Goal: Task Accomplishment & Management: Use online tool/utility

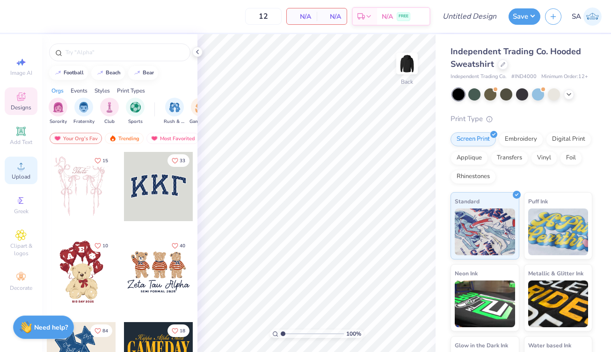
click at [20, 170] on circle at bounding box center [20, 169] width 5 height 5
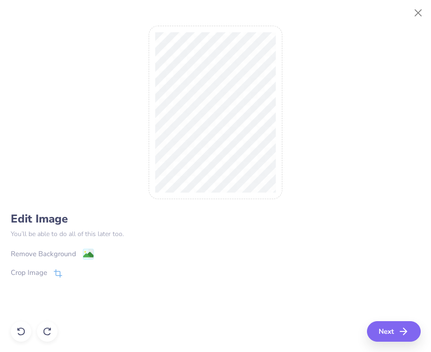
click at [44, 255] on div "Remove Background" at bounding box center [43, 254] width 65 height 11
click at [34, 277] on div "Crop Image" at bounding box center [29, 274] width 36 height 11
click at [19, 335] on div "Edit Image You’ll be able to do all of this later too. Remove Background Crop I…" at bounding box center [216, 176] width 410 height 331
click at [211, 231] on p "You’ll be able to do all of this later too." at bounding box center [216, 234] width 410 height 10
click at [21, 330] on div "Edit Image You’ll be able to do all of this later too. Remove Background Crop I…" at bounding box center [216, 176] width 410 height 331
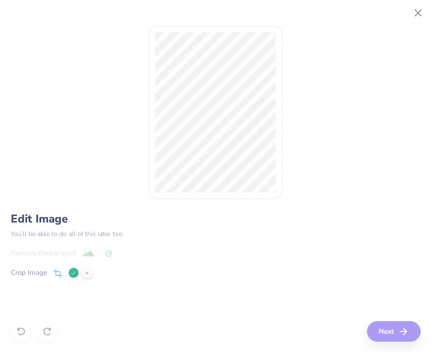
click at [86, 273] on icon at bounding box center [87, 273] width 6 height 6
click at [390, 326] on button "Next" at bounding box center [396, 331] width 54 height 21
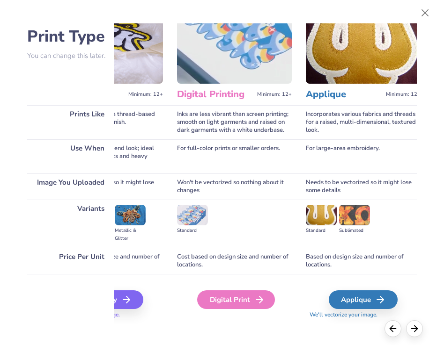
scroll to position [42, 219]
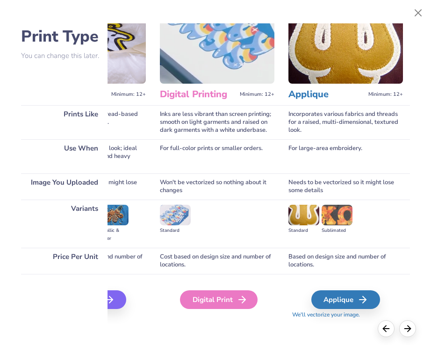
click at [214, 302] on div "Digital Print" at bounding box center [219, 300] width 78 height 19
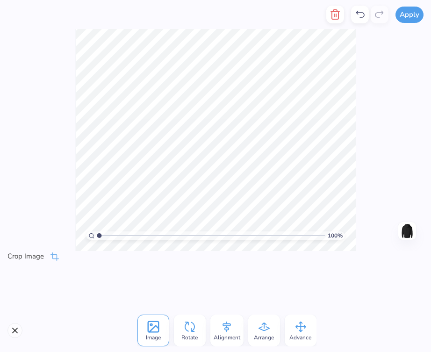
click at [22, 281] on div "Crop Image" at bounding box center [215, 280] width 431 height 58
click at [19, 288] on div "Crop Image" at bounding box center [215, 280] width 431 height 58
click at [19, 291] on div "Crop Image" at bounding box center [215, 280] width 431 height 58
click at [13, 329] on button "Close" at bounding box center [14, 330] width 15 height 15
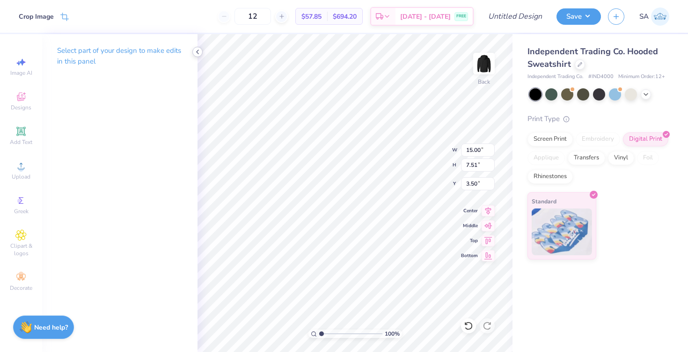
click at [198, 56] on div at bounding box center [197, 52] width 10 height 10
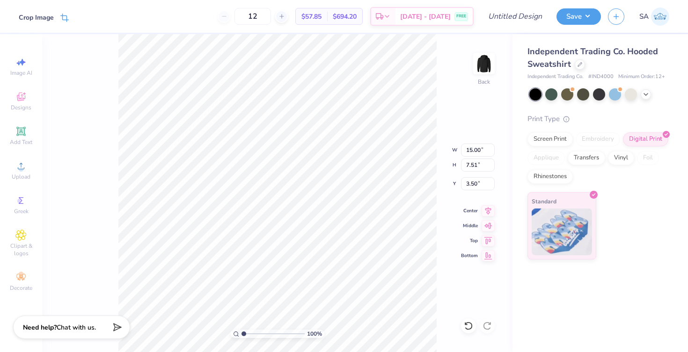
click at [65, 18] on icon at bounding box center [64, 18] width 8 height 8
click at [82, 16] on icon at bounding box center [81, 17] width 6 height 6
click at [68, 9] on div "Crop Image" at bounding box center [34, 16] width 69 height 33
click at [66, 14] on icon at bounding box center [64, 18] width 8 height 8
click at [77, 13] on button at bounding box center [80, 17] width 10 height 10
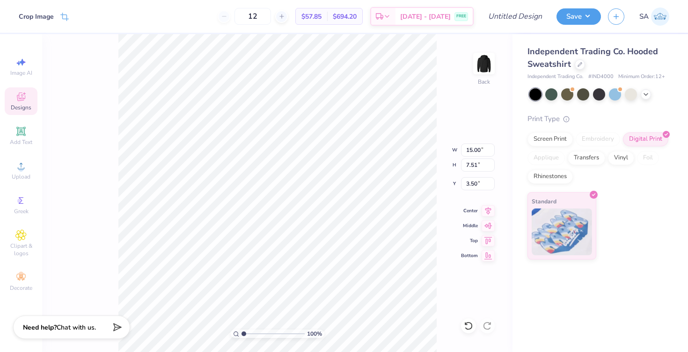
click at [28, 98] on div "Designs" at bounding box center [21, 101] width 33 height 28
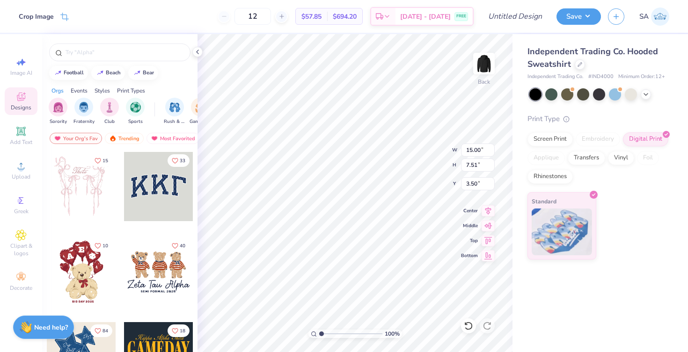
click at [34, 51] on div "Image AI Designs Add Text Upload Greek Clipart & logos Decorate" at bounding box center [21, 193] width 42 height 318
click at [29, 59] on div "Image AI" at bounding box center [21, 67] width 33 height 28
select select "4"
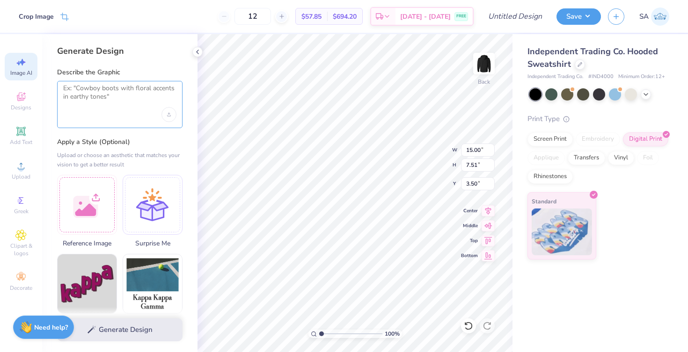
click at [90, 99] on textarea at bounding box center [119, 95] width 113 height 23
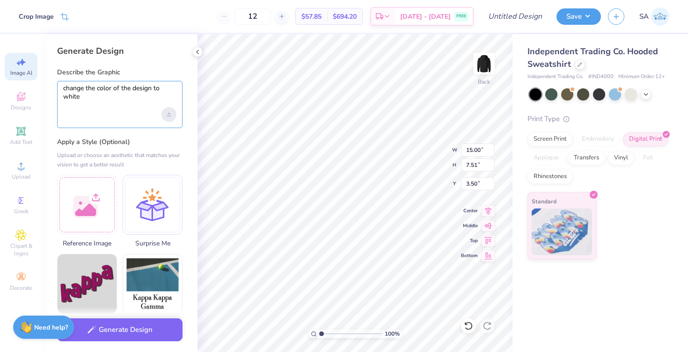
type textarea "change the color of the design to white"
click at [173, 116] on div "Upload image" at bounding box center [168, 114] width 15 height 15
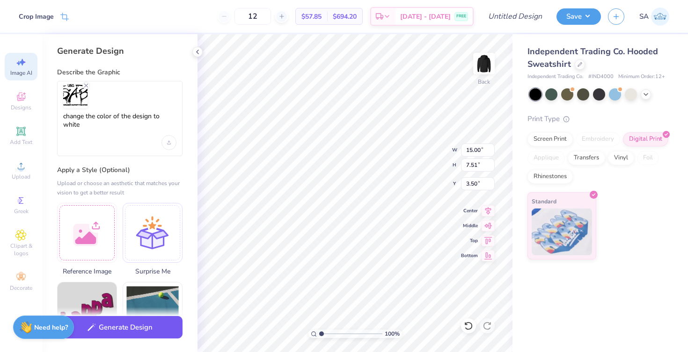
click at [102, 331] on button "Generate Design" at bounding box center [119, 327] width 125 height 23
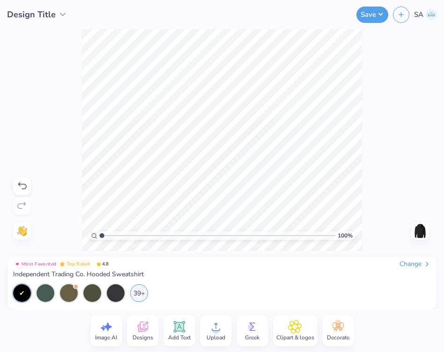
click at [108, 324] on icon at bounding box center [107, 327] width 8 height 8
select select "4"
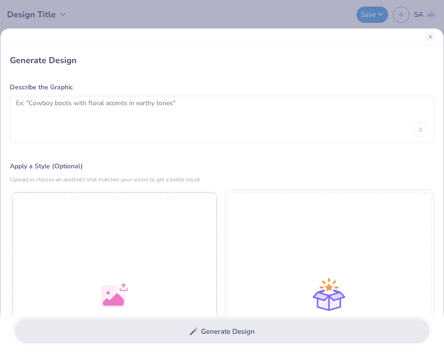
click at [60, 129] on div at bounding box center [222, 119] width 424 height 47
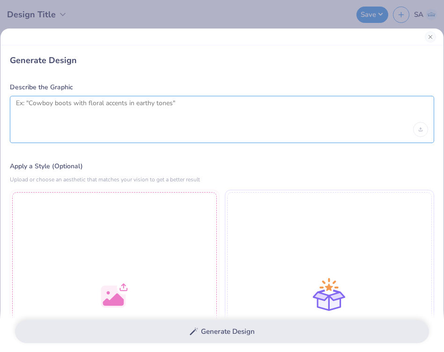
click at [88, 106] on textarea at bounding box center [222, 110] width 412 height 23
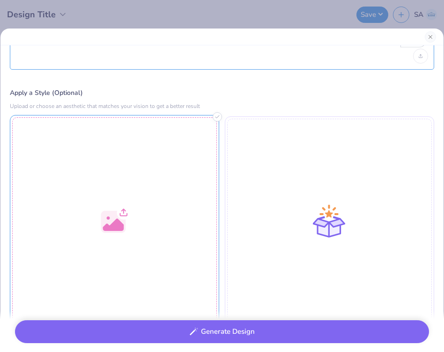
scroll to position [91, 0]
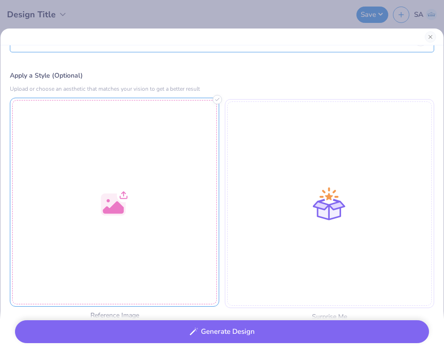
type textarea "change the color of the reference image to white only"
click at [151, 191] on div at bounding box center [114, 202] width 209 height 209
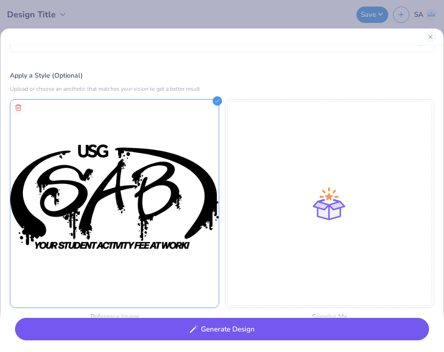
click at [203, 326] on button "Generate Design" at bounding box center [222, 329] width 414 height 23
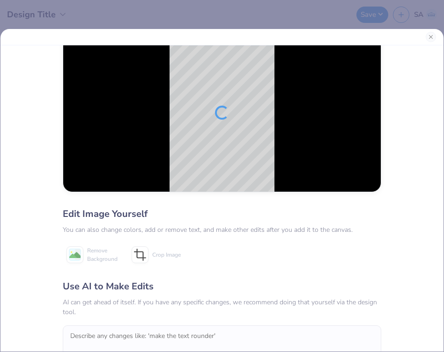
scroll to position [23, 0]
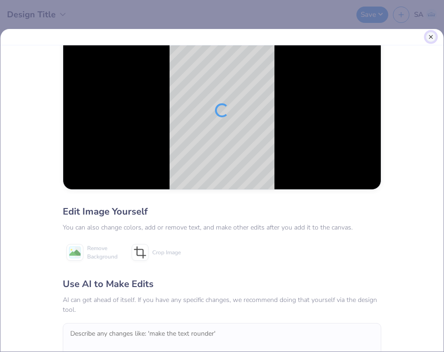
click at [428, 38] on button "Close" at bounding box center [430, 37] width 10 height 10
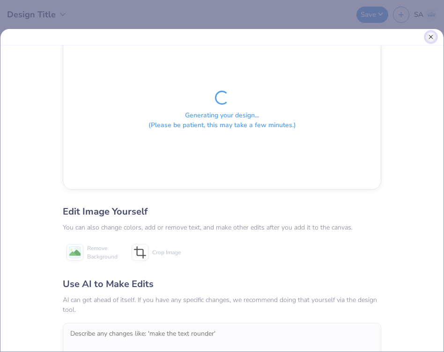
click at [433, 35] on button "Close" at bounding box center [430, 37] width 10 height 10
click at [404, 9] on div "Generating your design... (Please be patient, this may take a few minutes.) Edi…" at bounding box center [222, 176] width 444 height 352
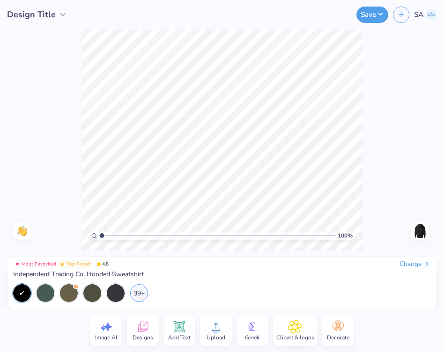
click at [144, 329] on icon at bounding box center [142, 327] width 10 height 11
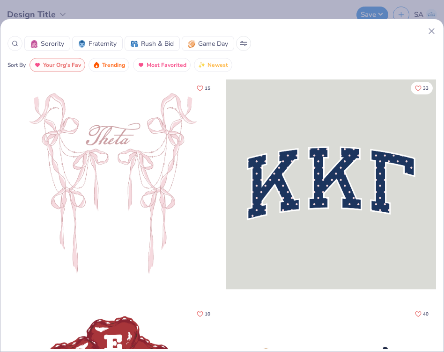
click at [431, 30] on icon at bounding box center [431, 31] width 10 height 10
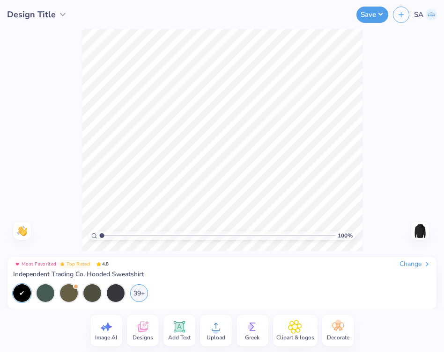
click at [209, 334] on icon at bounding box center [216, 327] width 14 height 14
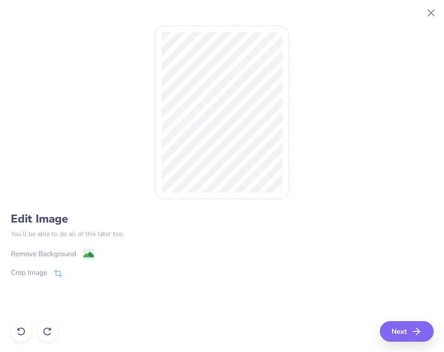
click at [86, 252] on image at bounding box center [88, 255] width 10 height 10
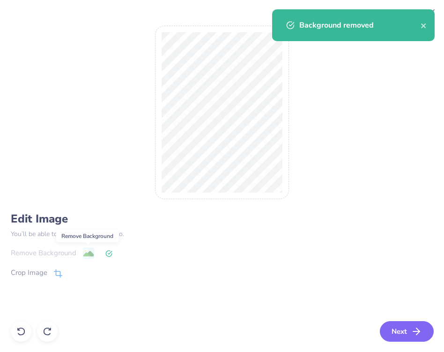
click at [403, 335] on button "Next" at bounding box center [406, 331] width 54 height 21
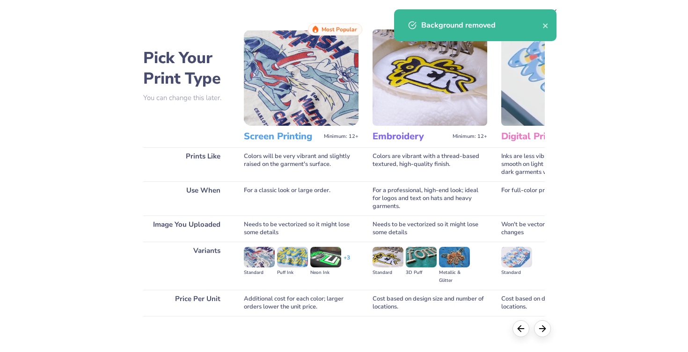
scroll to position [42, 0]
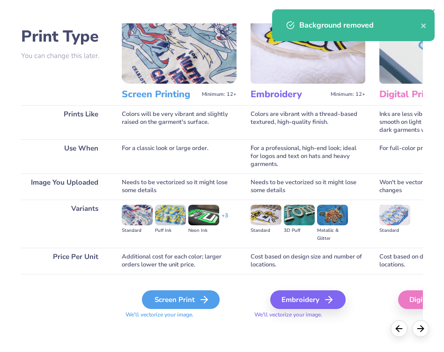
click at [178, 306] on div "Screen Print" at bounding box center [181, 300] width 78 height 19
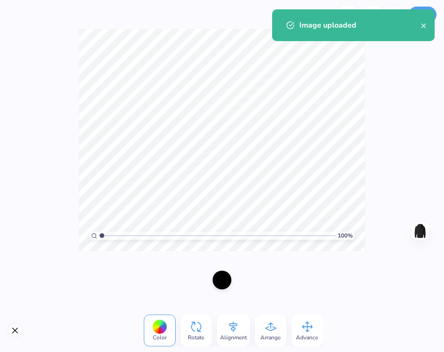
click at [161, 337] on span "Color" at bounding box center [160, 337] width 14 height 7
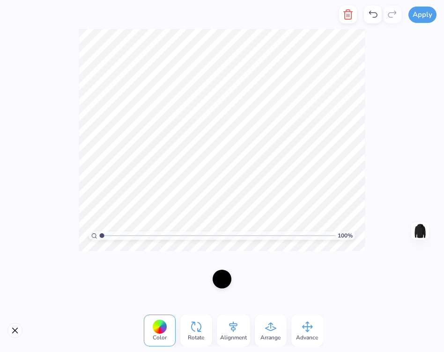
click at [220, 282] on div at bounding box center [221, 279] width 19 height 19
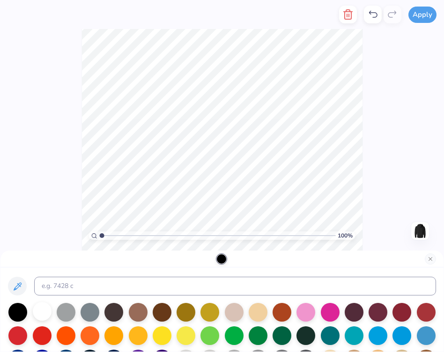
click at [41, 312] on div at bounding box center [42, 311] width 19 height 19
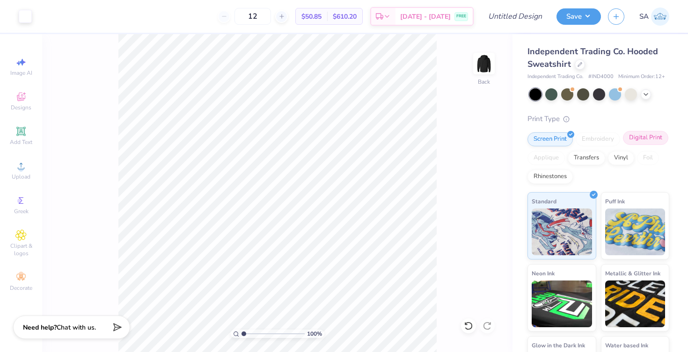
click at [443, 141] on div "Digital Print" at bounding box center [645, 138] width 45 height 14
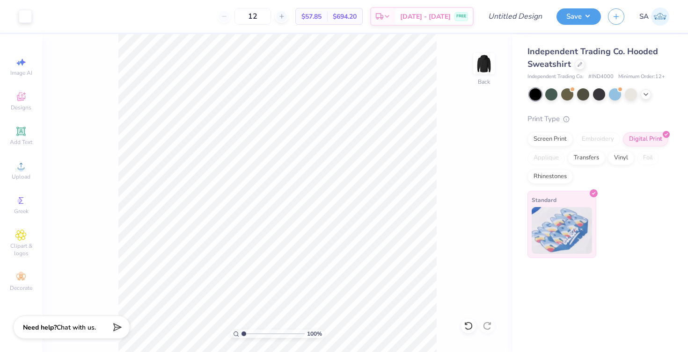
click at [443, 229] on img at bounding box center [561, 230] width 60 height 47
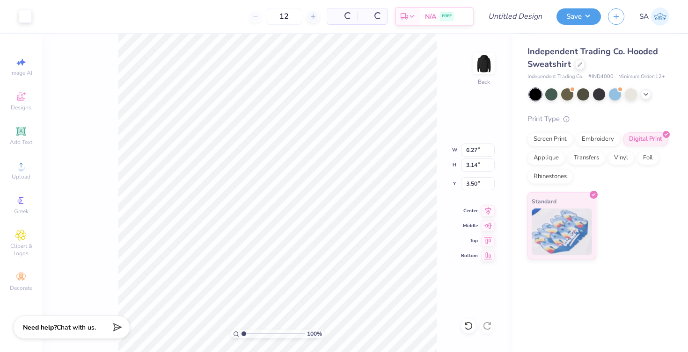
type input "6.27"
type input "3.14"
type input "3.00"
type input "5.49"
type input "2.75"
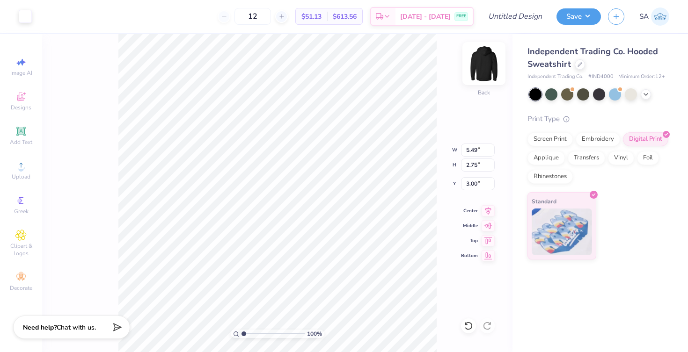
click at [443, 68] on img at bounding box center [483, 63] width 37 height 37
type input "6.00"
type input "7.55"
type input "3.78"
click at [443, 207] on icon at bounding box center [487, 209] width 13 height 11
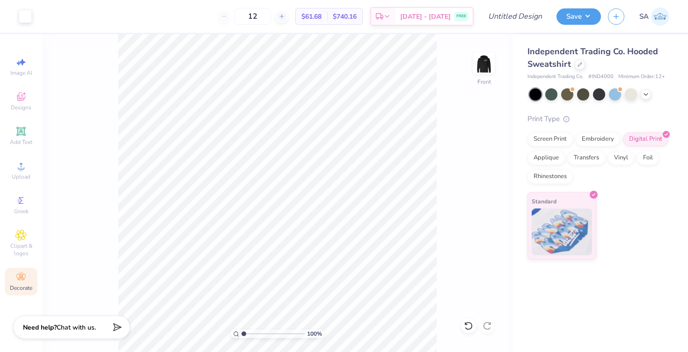
click at [20, 287] on span "Decorate" at bounding box center [21, 287] width 22 height 7
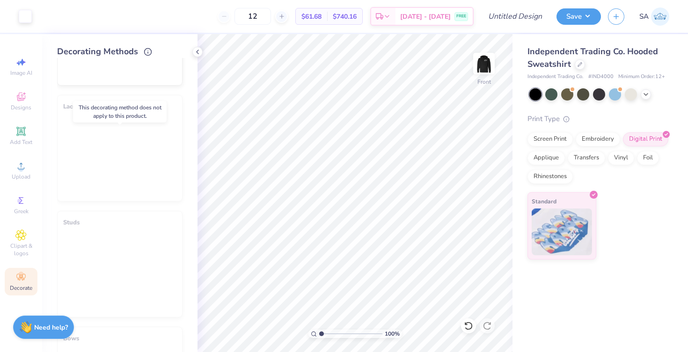
scroll to position [373, 0]
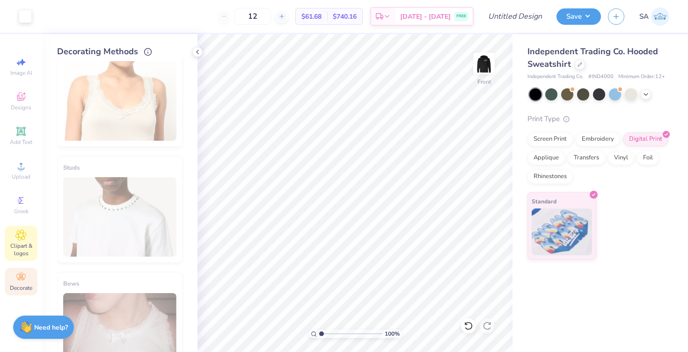
click at [25, 245] on span "Clipart & logos" at bounding box center [21, 249] width 33 height 15
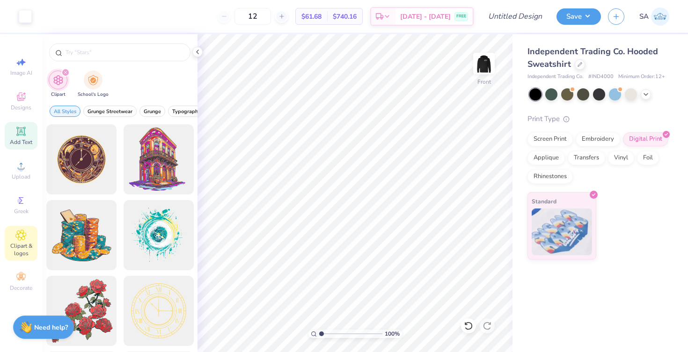
click at [33, 130] on div "Add Text" at bounding box center [21, 136] width 33 height 28
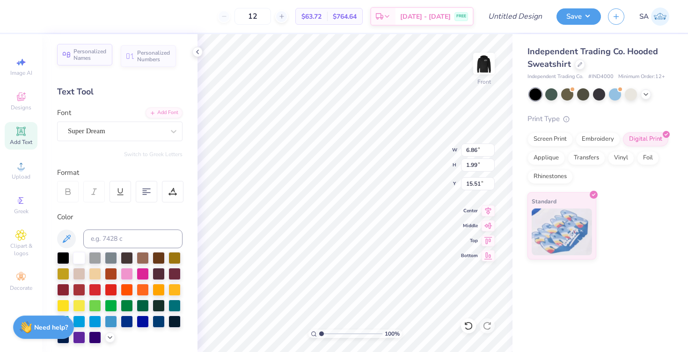
click at [97, 52] on span "Personalized Names" at bounding box center [89, 54] width 33 height 13
type input "12.43"
type input "2.00"
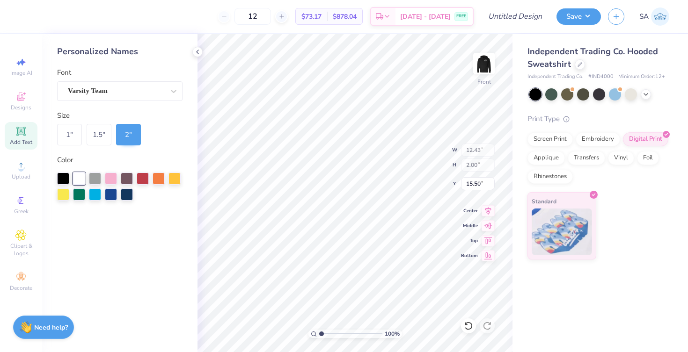
type input "10.67"
type input "7.55"
type input "3.78"
type input "15.33"
type input "12.43"
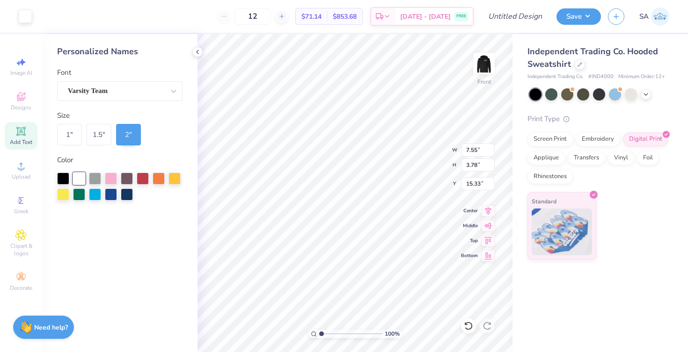
type input "2.00"
type input "6.00"
click at [443, 208] on icon at bounding box center [487, 209] width 13 height 11
type input "7.55"
type input "3.78"
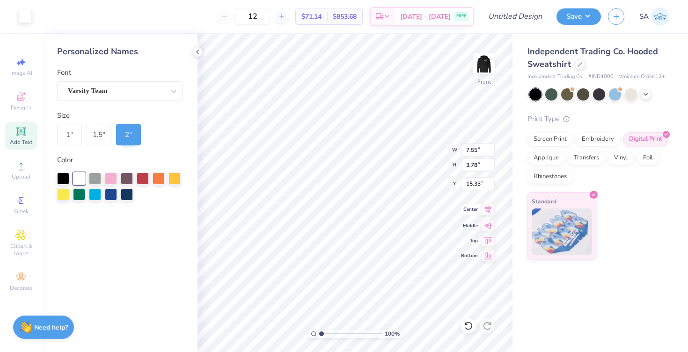
type input "9.02"
click at [443, 207] on icon at bounding box center [488, 209] width 6 height 8
click at [263, 18] on input "12" at bounding box center [252, 16] width 36 height 17
type input "12"
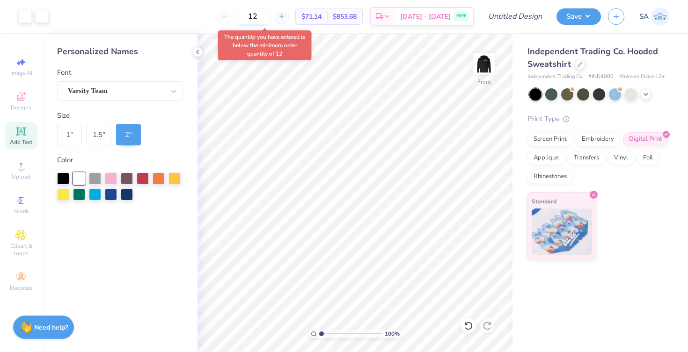
click at [269, 20] on input "12" at bounding box center [252, 16] width 36 height 17
click at [266, 16] on input "12" at bounding box center [252, 16] width 36 height 17
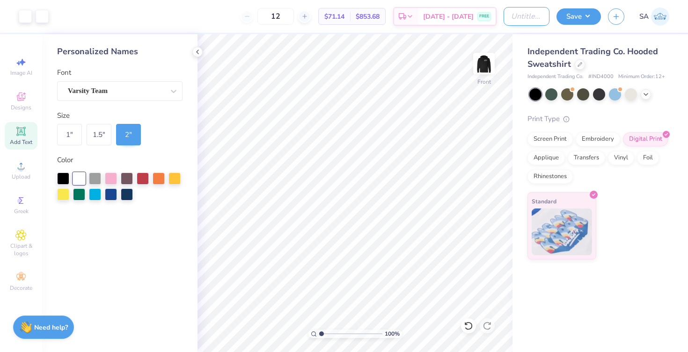
click at [443, 22] on input "Design Title" at bounding box center [526, 16] width 46 height 19
type input "USG Custom Hoodies"
click at [65, 138] on div "1 "" at bounding box center [69, 135] width 25 height 22
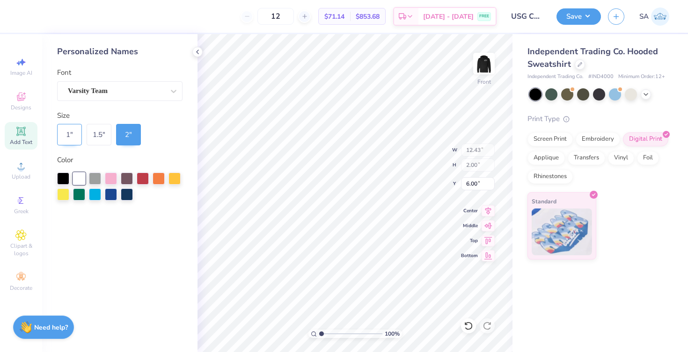
type input "6.21"
type input "1.00"
type input "6.50"
click at [110, 133] on div "1.5 "" at bounding box center [99, 135] width 25 height 22
type input "9.32"
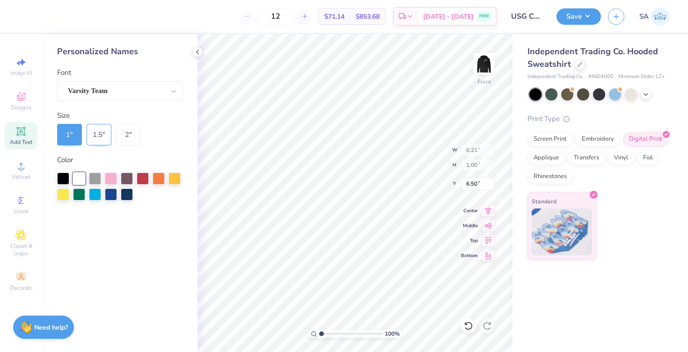
type input "1.50"
type input "6.25"
click at [123, 133] on div "2 "" at bounding box center [128, 135] width 25 height 22
type input "12.43"
type input "2.00"
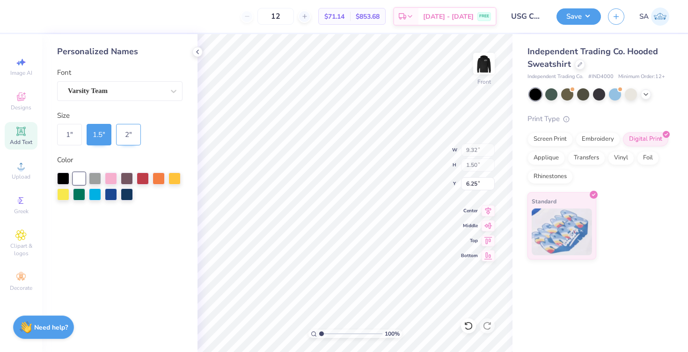
type input "6.00"
click at [100, 128] on div "1.5 "" at bounding box center [99, 135] width 25 height 22
type input "9.32"
type input "1.50"
type input "6.25"
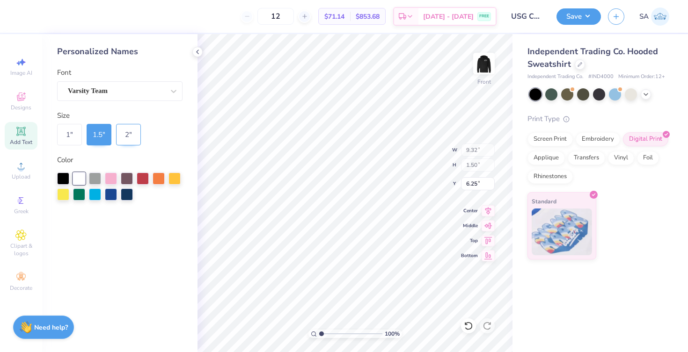
click at [129, 131] on div "2 "" at bounding box center [128, 135] width 25 height 22
type input "12.43"
type input "2.00"
type input "6.04"
click at [134, 101] on div "Personalized Names Font Varsity Team Size 1 " 1.5 " 2 " Color" at bounding box center [119, 193] width 155 height 318
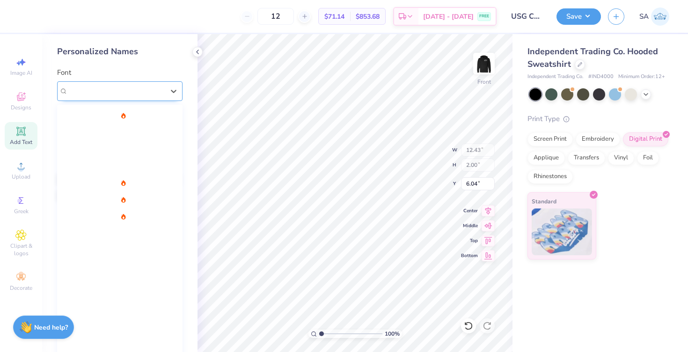
click at [141, 90] on div "Varsity Team" at bounding box center [116, 91] width 98 height 15
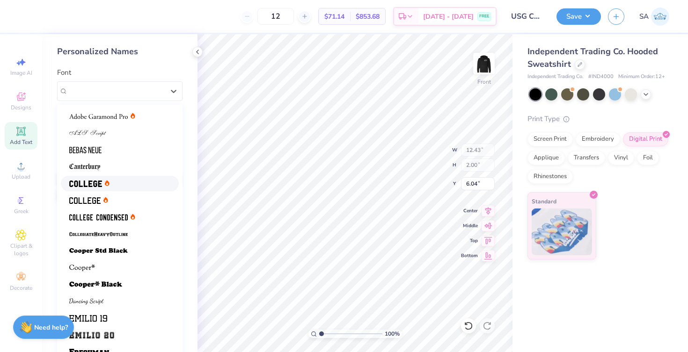
click at [119, 183] on div at bounding box center [119, 184] width 101 height 10
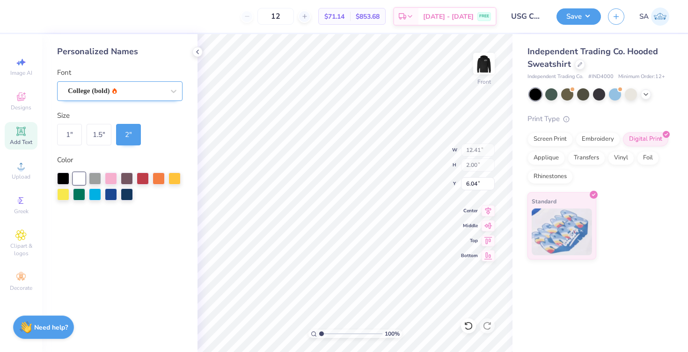
click at [100, 100] on div "College (bold)" at bounding box center [119, 91] width 125 height 20
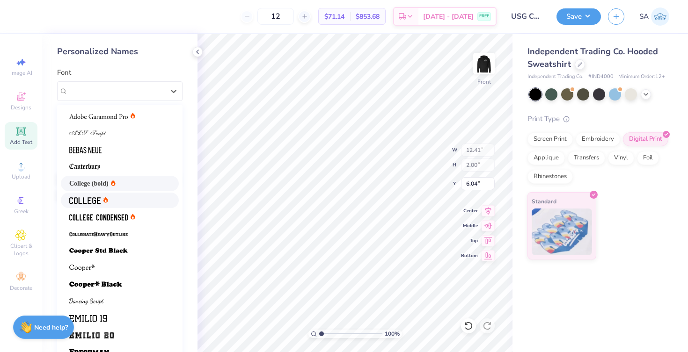
click at [88, 199] on img at bounding box center [84, 200] width 31 height 7
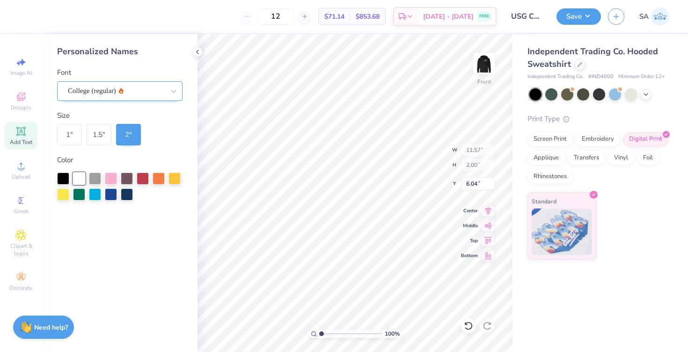
click at [102, 99] on div "College (regular)" at bounding box center [119, 91] width 125 height 20
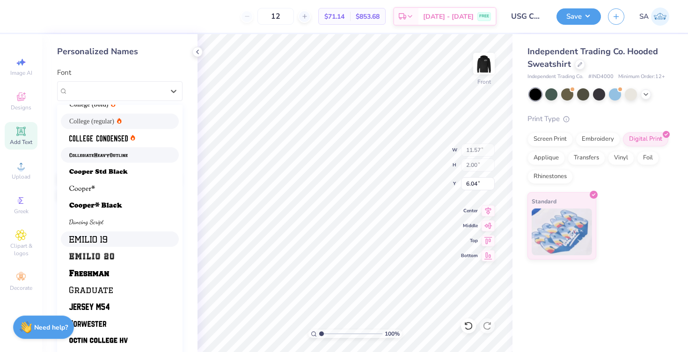
scroll to position [33, 0]
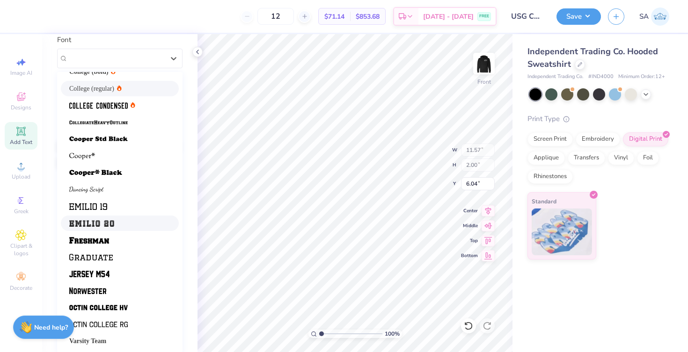
click at [431, 32] on div "12 $71.14 Per Item $853.68 Total Est. Delivery [DATE] - [DATE] FREE" at bounding box center [261, 16] width 471 height 33
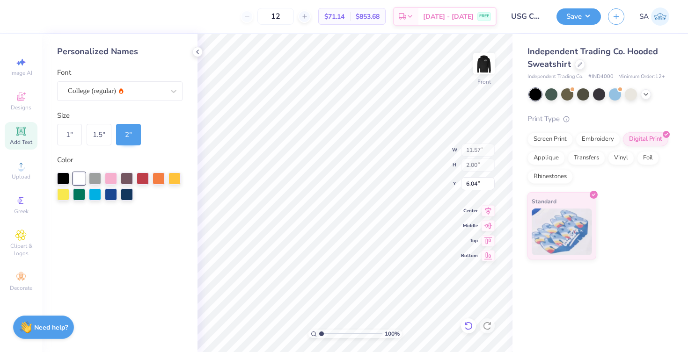
click at [443, 325] on icon at bounding box center [466, 324] width 2 height 2
type input "12.43"
click at [443, 68] on img at bounding box center [483, 63] width 37 height 37
click at [443, 69] on img at bounding box center [483, 63] width 37 height 37
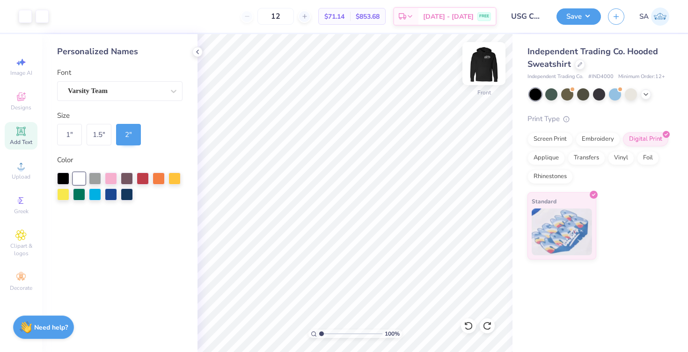
click at [443, 61] on img at bounding box center [483, 63] width 37 height 37
click at [443, 61] on img at bounding box center [483, 63] width 19 height 19
click at [443, 67] on img at bounding box center [483, 63] width 37 height 37
click at [443, 67] on img at bounding box center [483, 63] width 19 height 19
click at [39, 18] on div at bounding box center [42, 15] width 13 height 13
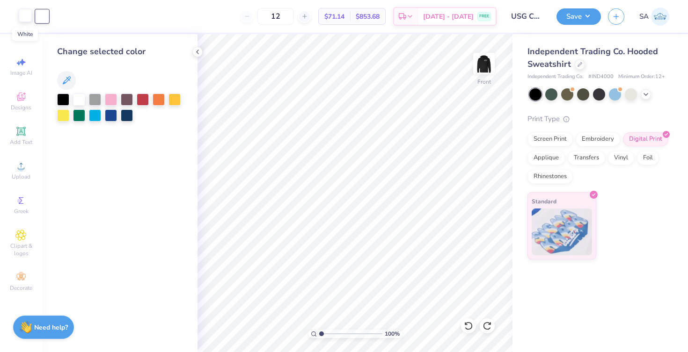
click at [28, 18] on div at bounding box center [25, 15] width 13 height 13
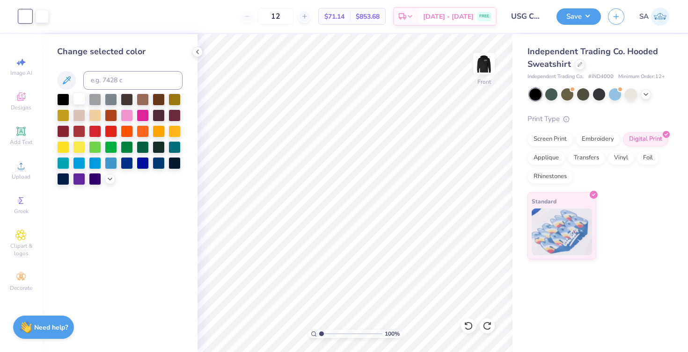
click at [80, 102] on div at bounding box center [79, 99] width 12 height 12
click at [41, 14] on div at bounding box center [42, 15] width 13 height 13
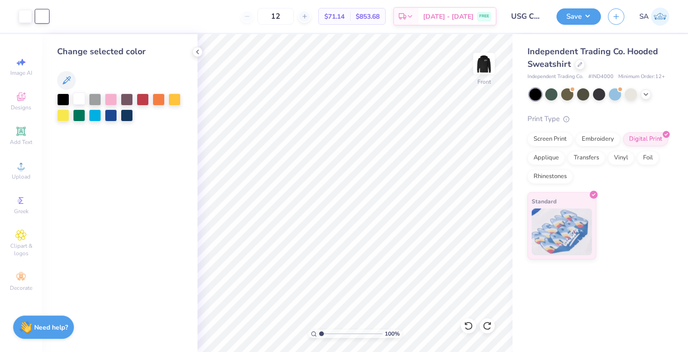
click at [80, 97] on div at bounding box center [79, 99] width 12 height 12
click at [77, 101] on div at bounding box center [79, 99] width 12 height 12
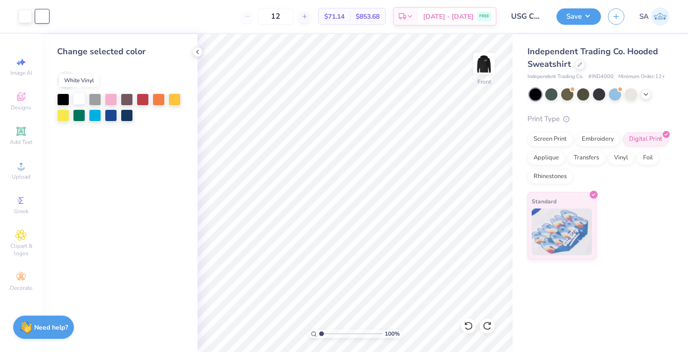
click at [77, 101] on div at bounding box center [79, 99] width 12 height 12
click at [28, 15] on div at bounding box center [25, 15] width 13 height 13
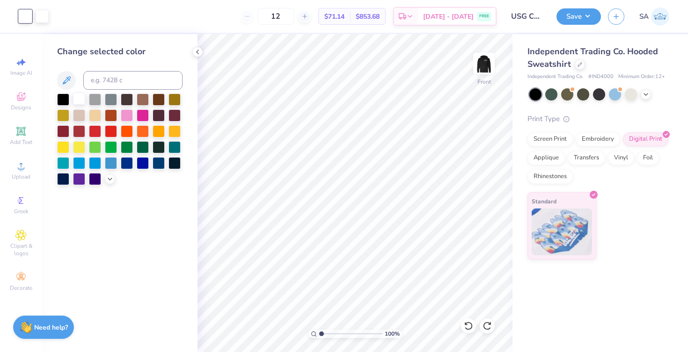
click at [78, 97] on div at bounding box center [79, 99] width 12 height 12
click at [27, 19] on div at bounding box center [25, 16] width 13 height 13
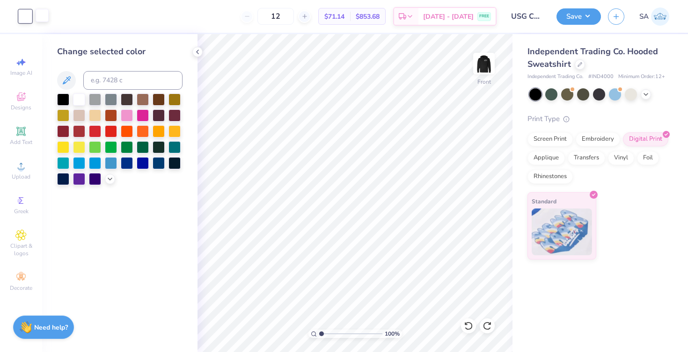
click at [44, 19] on div at bounding box center [42, 15] width 13 height 13
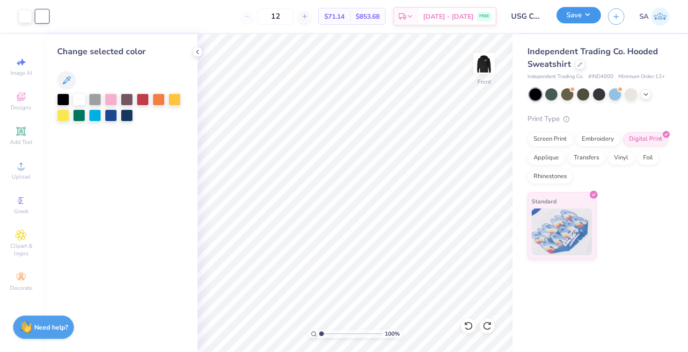
click at [443, 14] on button "Save" at bounding box center [578, 15] width 44 height 16
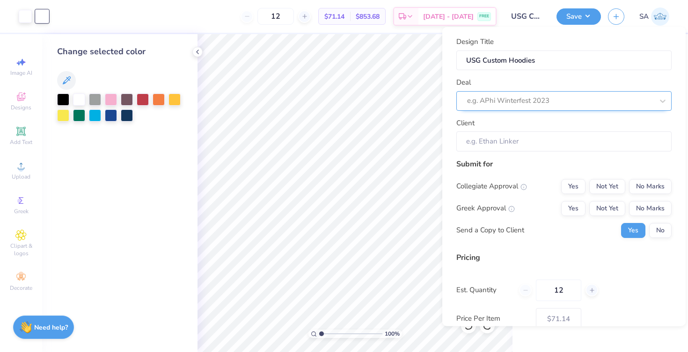
click at [443, 95] on div at bounding box center [560, 101] width 186 height 13
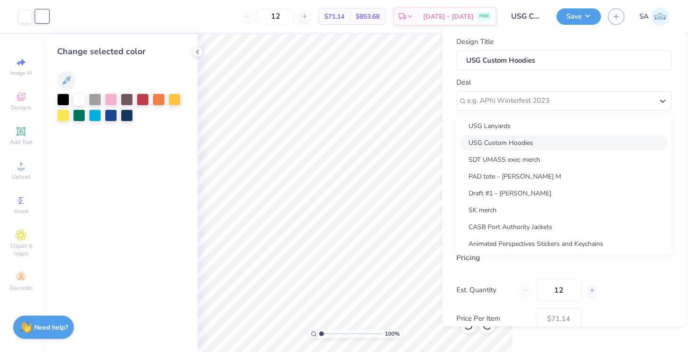
click at [443, 142] on div "USG Custom Hoodies" at bounding box center [564, 142] width 208 height 15
type input "Usg Student Life"
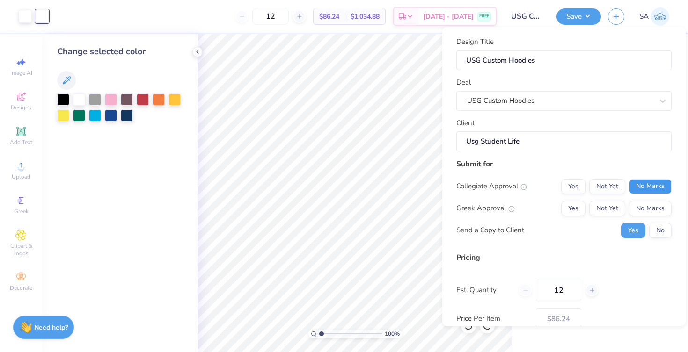
click at [443, 190] on button "No Marks" at bounding box center [650, 186] width 43 height 15
click at [443, 204] on button "No Marks" at bounding box center [650, 208] width 43 height 15
type input "$71.14"
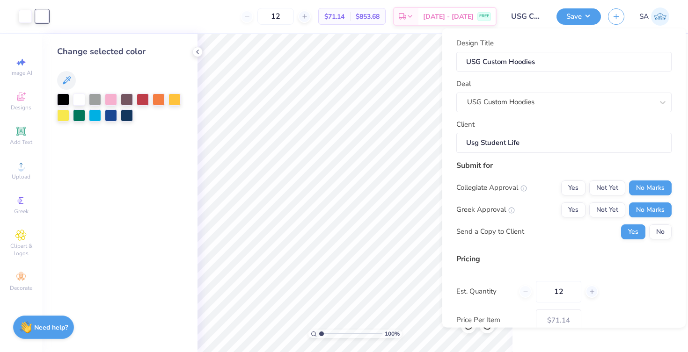
scroll to position [57, 0]
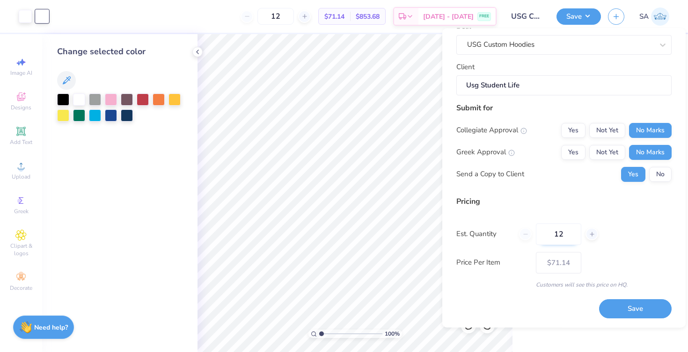
click at [443, 236] on input "12" at bounding box center [558, 235] width 45 height 22
type input "125"
type input "$64.34"
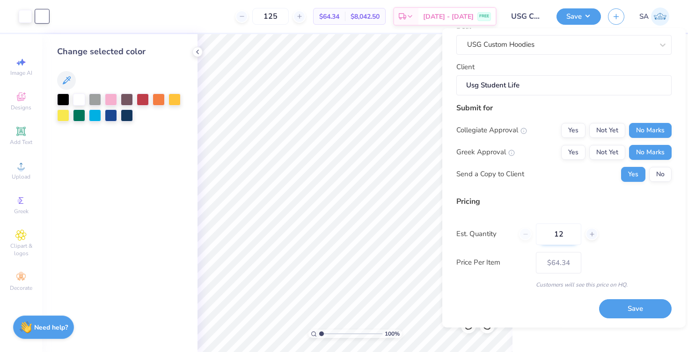
type input "1"
type input "5"
type input "12"
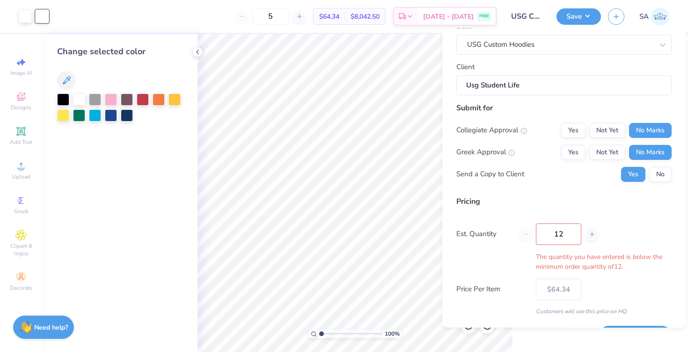
click at [443, 217] on div "Pricing Est. Quantity 12 The quantity you have entered is below the minimum ord…" at bounding box center [563, 256] width 215 height 120
type input "12"
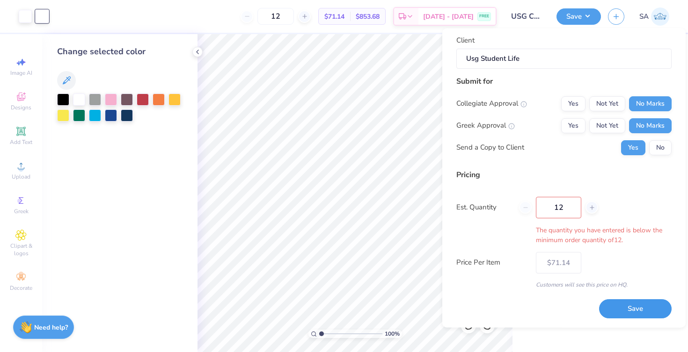
click at [443, 307] on button "Save" at bounding box center [635, 309] width 73 height 19
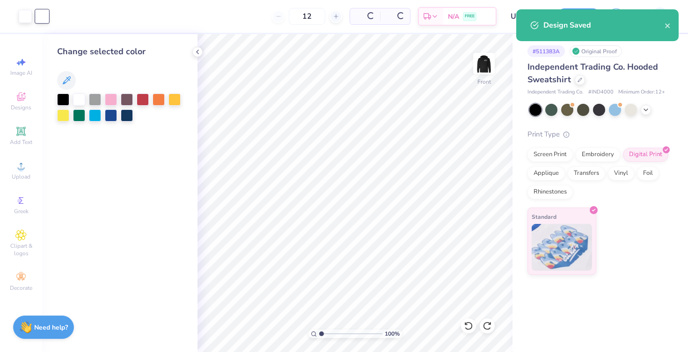
type input "$71.14"
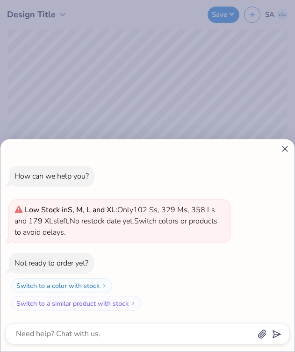
click at [285, 148] on line at bounding box center [285, 148] width 5 height 5
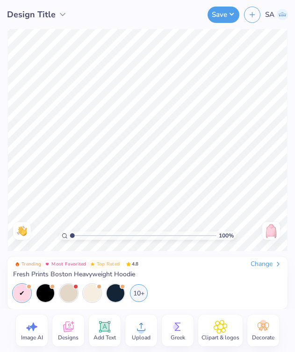
click at [256, 324] on icon at bounding box center [263, 327] width 14 height 14
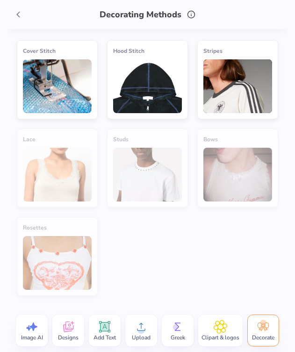
click at [140, 75] on img at bounding box center [147, 86] width 69 height 54
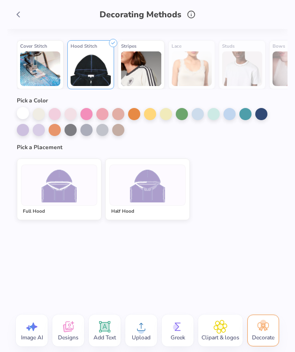
click at [22, 111] on div at bounding box center [23, 113] width 12 height 12
click at [182, 196] on div at bounding box center [147, 185] width 76 height 41
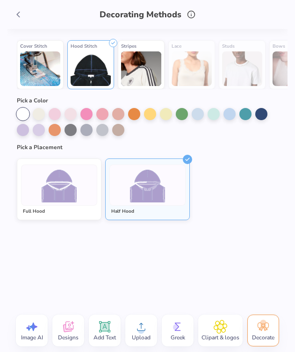
click at [122, 201] on div at bounding box center [147, 185] width 76 height 41
click at [14, 14] on icon at bounding box center [18, 14] width 10 height 10
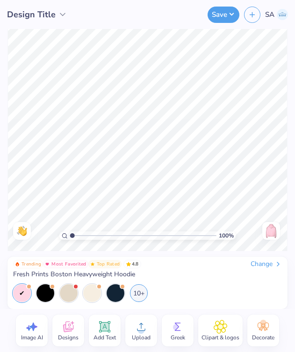
click at [252, 325] on div "Decorate" at bounding box center [263, 331] width 32 height 32
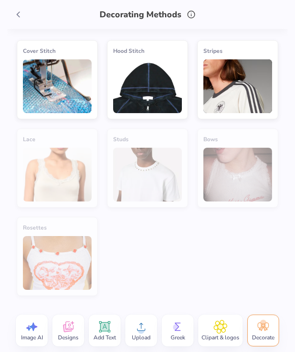
click at [148, 78] on img at bounding box center [147, 86] width 69 height 54
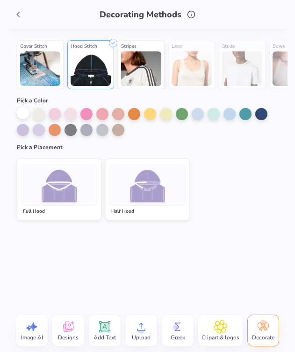
click at [26, 110] on div at bounding box center [23, 113] width 12 height 12
click at [143, 175] on img at bounding box center [147, 184] width 35 height 35
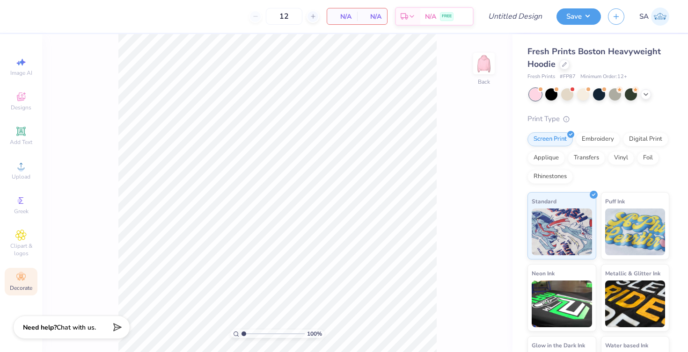
click at [21, 281] on icon at bounding box center [20, 277] width 11 height 11
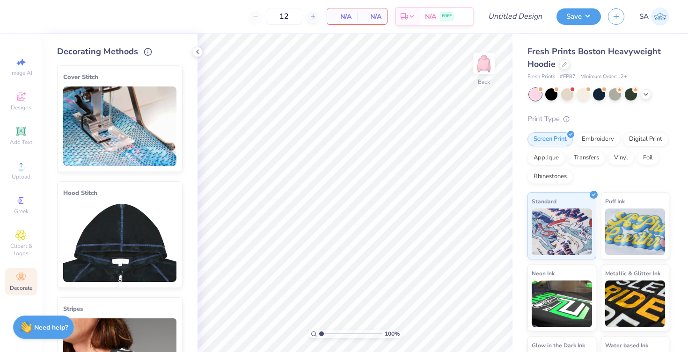
click at [132, 213] on img at bounding box center [119, 243] width 113 height 80
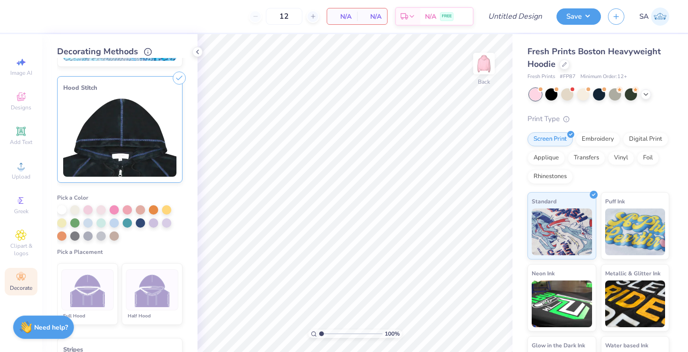
scroll to position [128, 0]
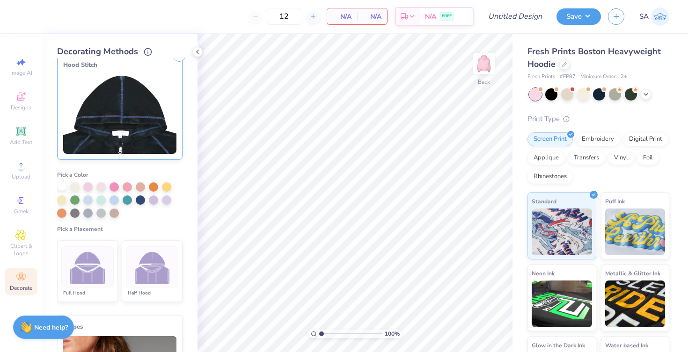
click at [59, 188] on div at bounding box center [61, 186] width 9 height 9
click at [143, 266] on img at bounding box center [152, 267] width 35 height 35
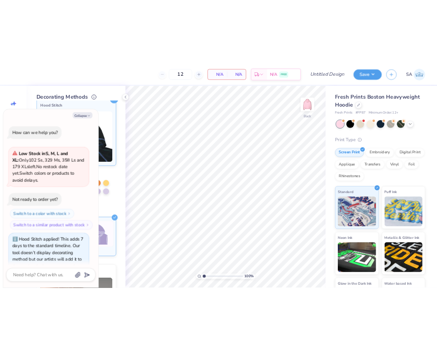
scroll to position [19, 0]
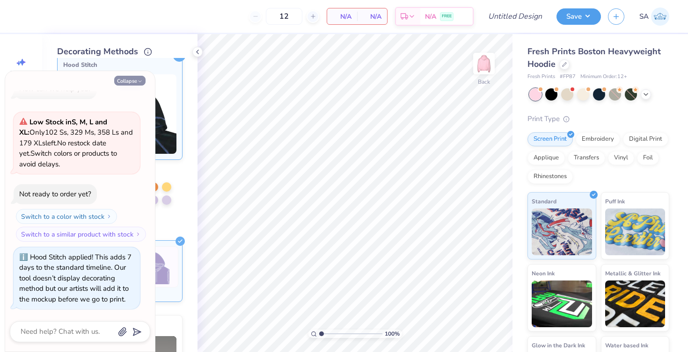
click at [138, 79] on icon "button" at bounding box center [140, 82] width 6 height 6
type textarea "x"
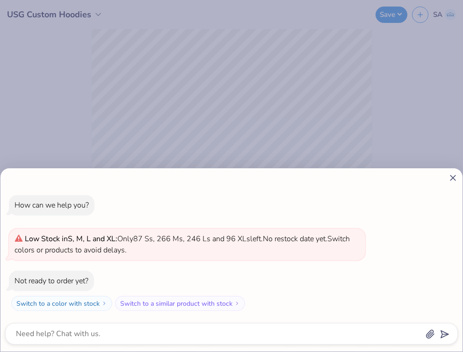
click at [454, 179] on line at bounding box center [453, 177] width 5 height 5
type textarea "x"
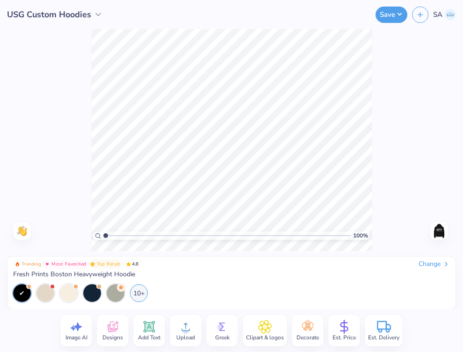
click at [424, 264] on div "Change" at bounding box center [434, 264] width 31 height 8
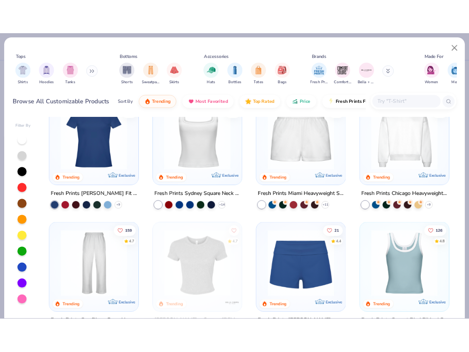
scroll to position [345, 0]
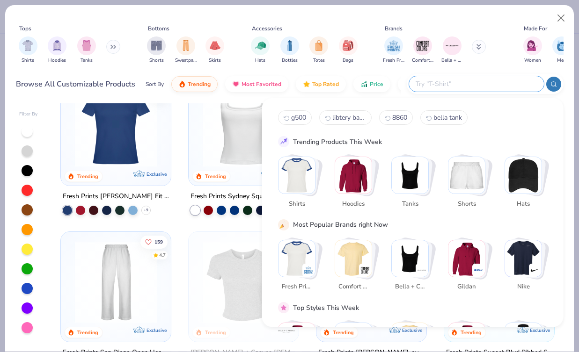
click at [489, 80] on input "text" at bounding box center [476, 84] width 123 height 11
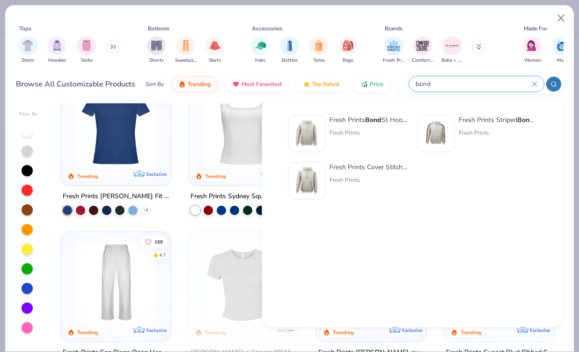
type input "bond"
click at [376, 120] on strong "Bond" at bounding box center [373, 120] width 16 height 9
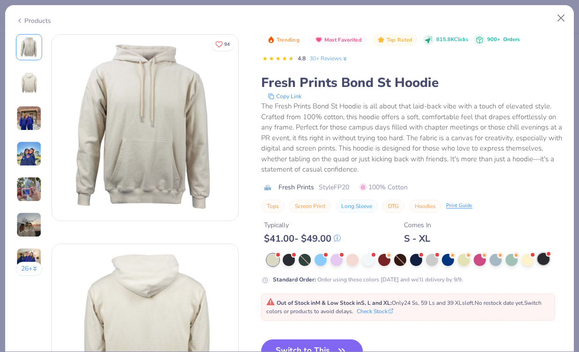
click at [542, 261] on div at bounding box center [543, 259] width 12 height 12
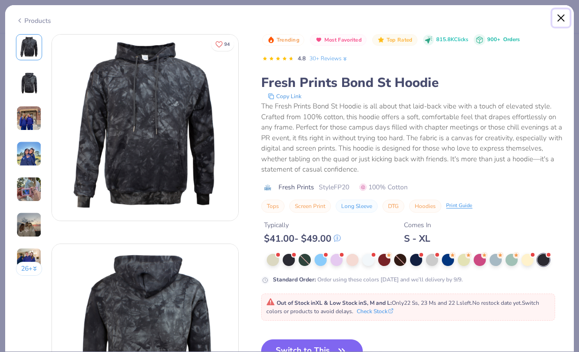
click at [566, 17] on button "Close" at bounding box center [561, 18] width 18 height 18
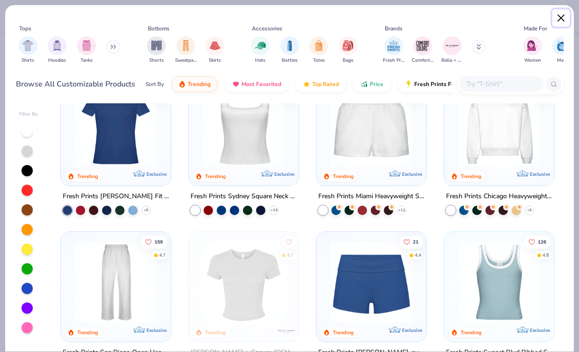
click at [560, 17] on button "Close" at bounding box center [561, 18] width 18 height 18
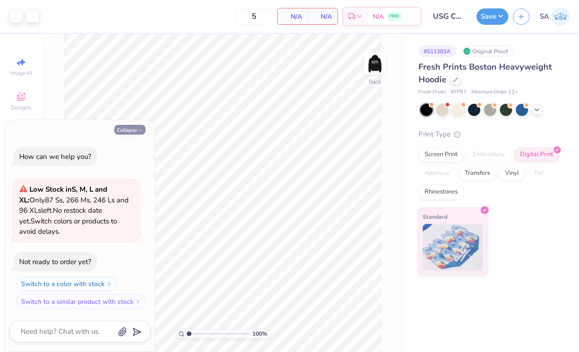
click at [140, 130] on icon "button" at bounding box center [140, 131] width 6 height 6
type textarea "x"
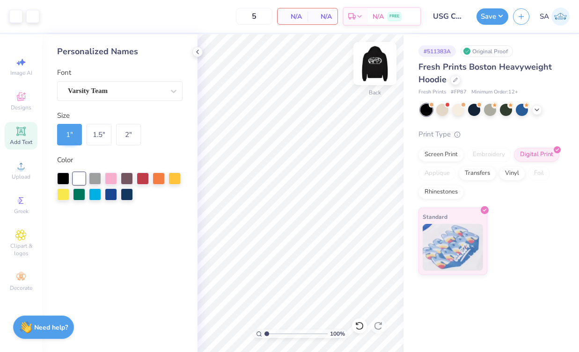
click at [375, 65] on img at bounding box center [374, 63] width 37 height 37
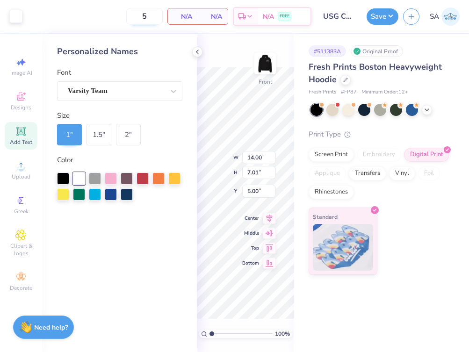
click at [147, 15] on input "5" at bounding box center [144, 16] width 36 height 17
type input "12"
click at [197, 54] on icon at bounding box center [197, 51] width 7 height 7
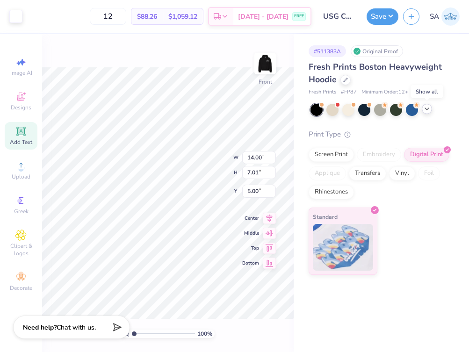
click at [429, 112] on icon at bounding box center [426, 108] width 7 height 7
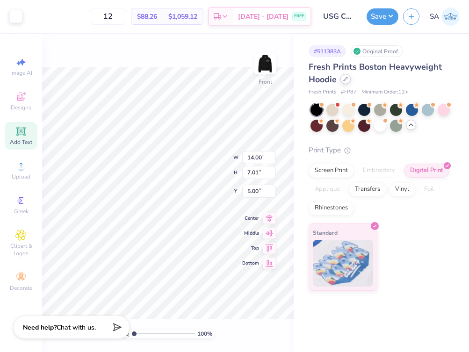
click at [349, 81] on div at bounding box center [346, 79] width 10 height 10
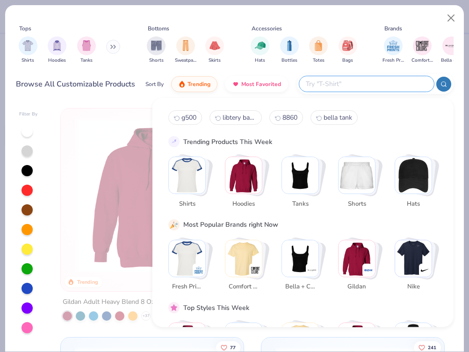
click at [362, 86] on input "text" at bounding box center [366, 84] width 123 height 11
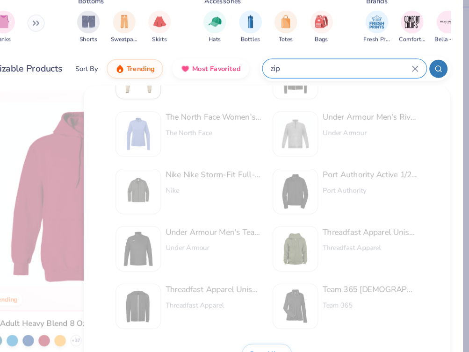
scroll to position [384, 0]
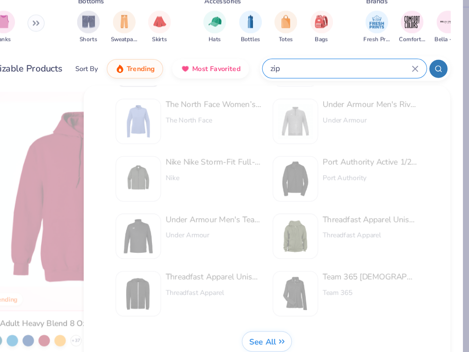
type input "zip"
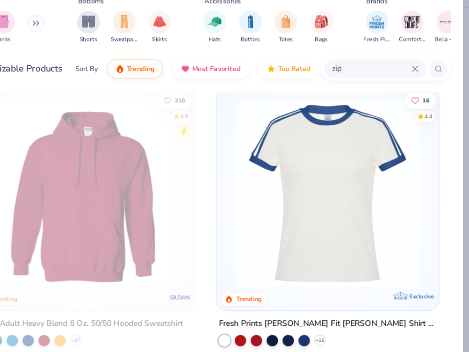
click at [427, 83] on icon at bounding box center [425, 84] width 6 height 6
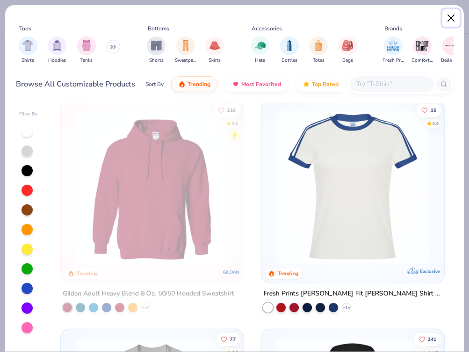
click at [449, 16] on button "Close" at bounding box center [452, 18] width 18 height 18
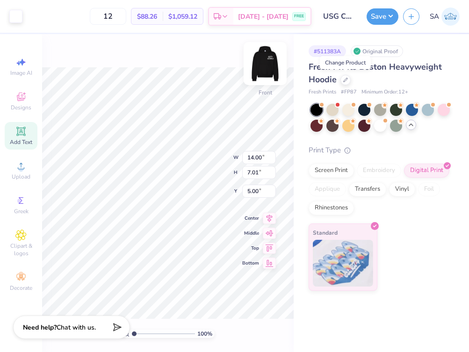
click at [269, 65] on img at bounding box center [265, 63] width 37 height 37
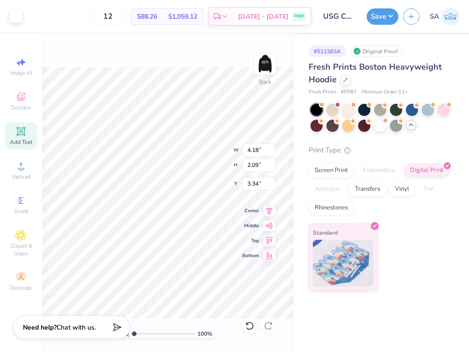
type input "4.18"
type input "2.09"
